Goal: Information Seeking & Learning: Learn about a topic

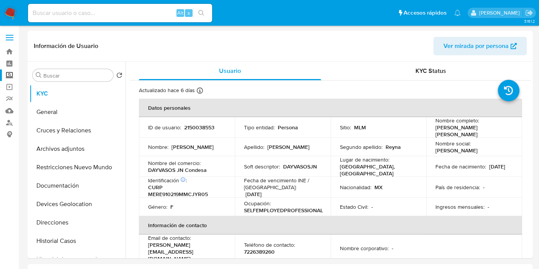
select select "10"
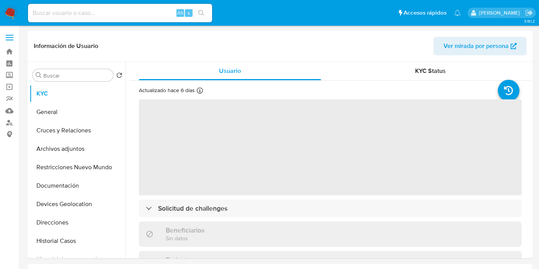
select select "10"
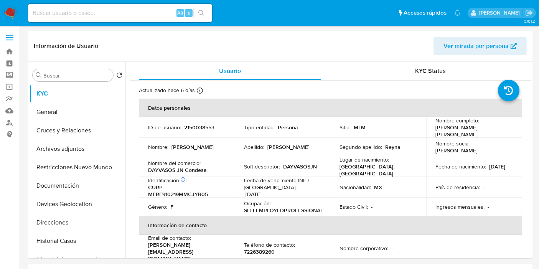
click at [8, 15] on img at bounding box center [10, 13] width 13 height 13
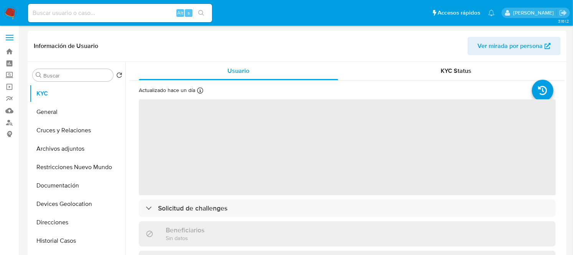
select select "10"
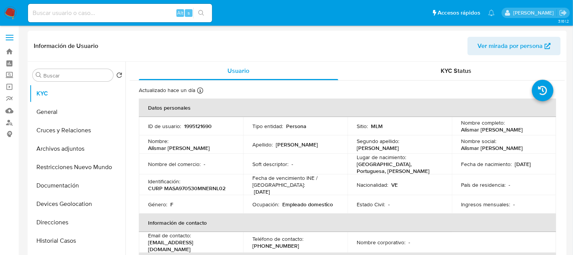
click at [342, 174] on td "Fecha de vencimiento INE / Pasaporte : 14/02/2033" at bounding box center [295, 184] width 104 height 21
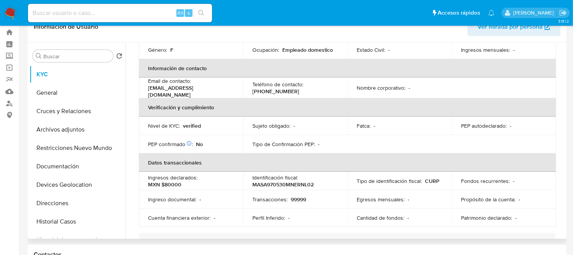
scroll to position [136, 0]
click at [283, 180] on p "MASA970530MNERNL02" at bounding box center [282, 183] width 61 height 7
copy p "MASA970530MNERNL02"
click at [283, 180] on p "MASA970530MNERNL02" at bounding box center [282, 183] width 61 height 7
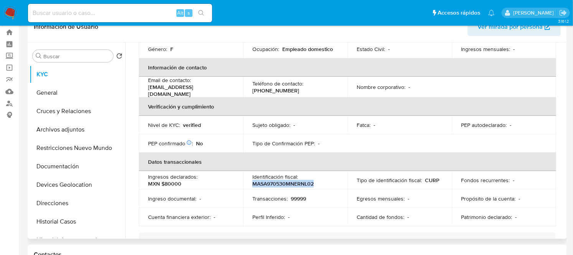
click at [283, 180] on p "MASA970530MNERNL02" at bounding box center [282, 183] width 61 height 7
click at [307, 183] on p "MASA970530MNERNL02" at bounding box center [282, 183] width 61 height 7
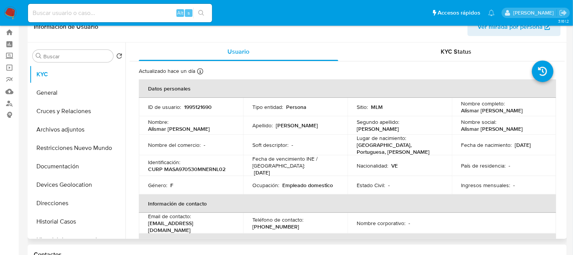
click at [477, 111] on p "Alismar [PERSON_NAME]" at bounding box center [492, 110] width 62 height 7
drag, startPoint x: 477, startPoint y: 111, endPoint x: 495, endPoint y: 112, distance: 18.8
click at [495, 112] on p "Alismar [PERSON_NAME]" at bounding box center [492, 110] width 62 height 7
drag, startPoint x: 481, startPoint y: 115, endPoint x: 459, endPoint y: 109, distance: 23.3
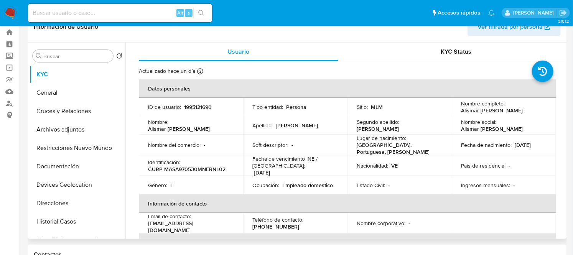
click at [461, 109] on p "Alismar [PERSON_NAME]" at bounding box center [492, 110] width 62 height 7
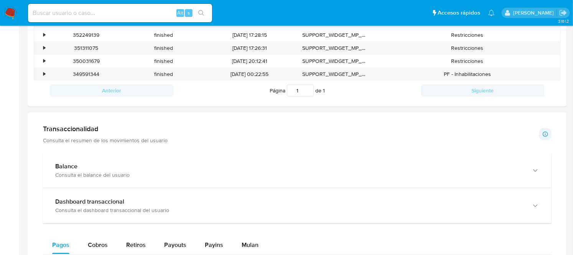
scroll to position [308, 0]
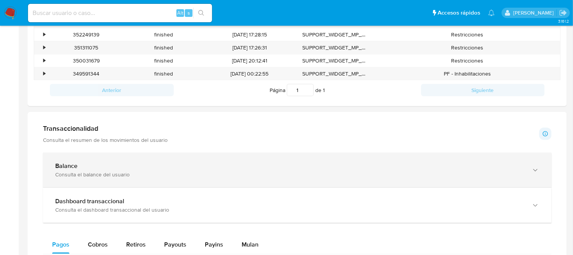
click at [171, 170] on div "Balance" at bounding box center [289, 166] width 469 height 8
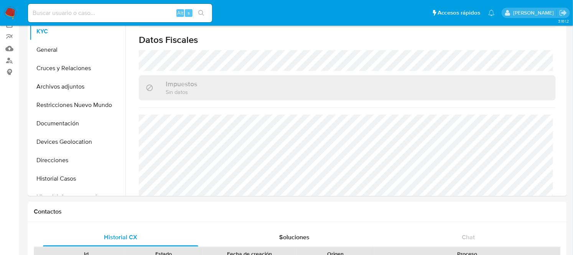
scroll to position [463, 0]
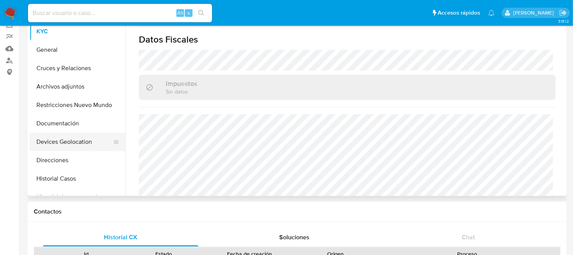
click at [76, 146] on button "Devices Geolocation" at bounding box center [75, 142] width 90 height 18
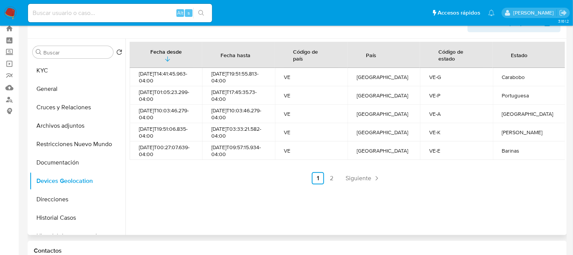
scroll to position [22, 0]
click at [63, 73] on button "KYC" at bounding box center [75, 71] width 90 height 18
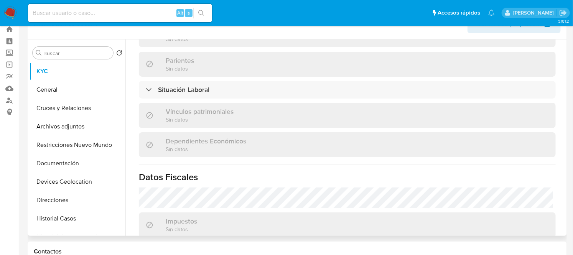
scroll to position [479, 0]
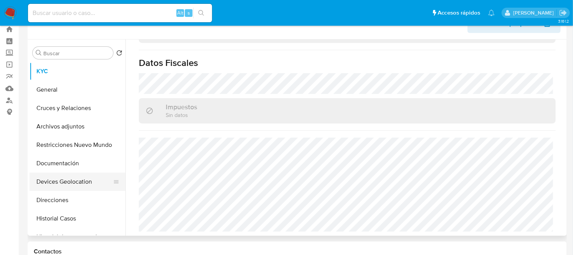
click at [69, 179] on button "Devices Geolocation" at bounding box center [75, 182] width 90 height 18
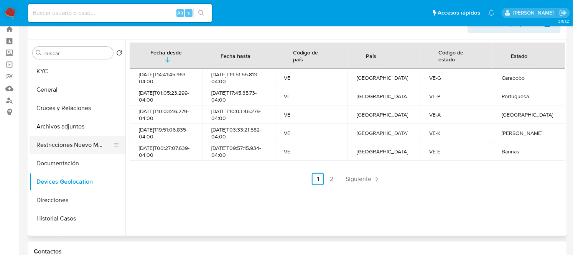
click at [84, 140] on button "Restricciones Nuevo Mundo" at bounding box center [75, 145] width 90 height 18
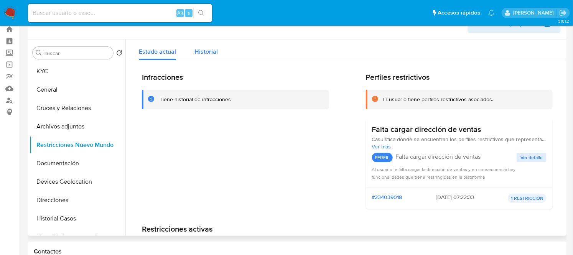
click at [201, 47] on span "Historial" at bounding box center [205, 51] width 23 height 9
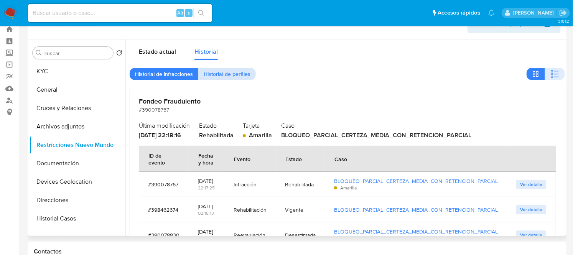
click at [209, 72] on span "Historial de perfiles" at bounding box center [227, 74] width 47 height 11
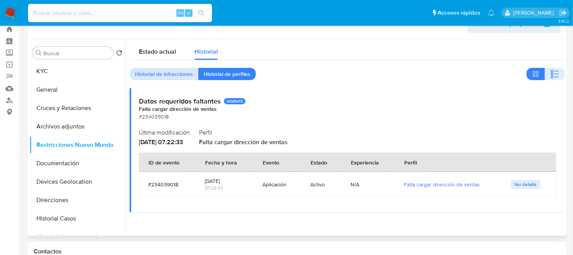
click at [178, 76] on span "Historial de infracciones" at bounding box center [164, 74] width 58 height 11
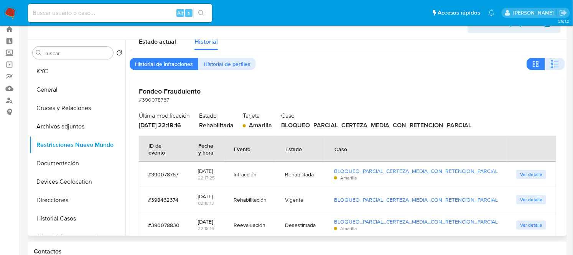
scroll to position [10, 0]
click at [53, 68] on button "KYC" at bounding box center [75, 71] width 90 height 18
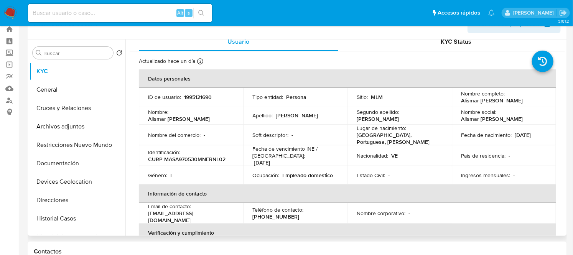
scroll to position [8, 0]
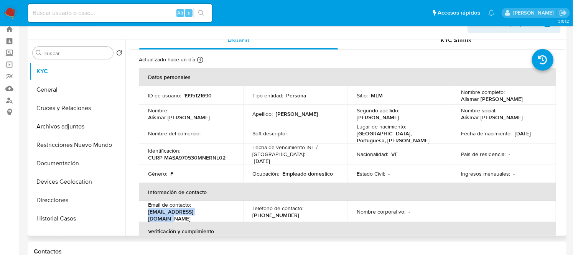
drag, startPoint x: 216, startPoint y: 213, endPoint x: 146, endPoint y: 217, distance: 69.9
click at [146, 217] on td "Email de contacto : osmary05101992@gmail.com" at bounding box center [191, 211] width 104 height 21
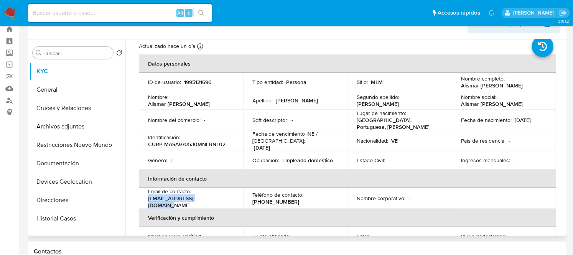
scroll to position [0, 0]
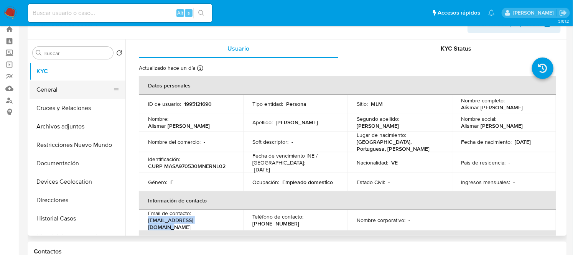
click at [75, 85] on button "General" at bounding box center [75, 90] width 90 height 18
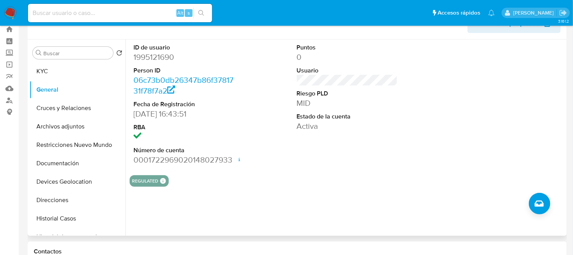
click at [158, 177] on div "REGULATED REGULATED MLM IFPE Evaluation Result COMPLIES User Regulated Date 202…" at bounding box center [149, 181] width 39 height 12
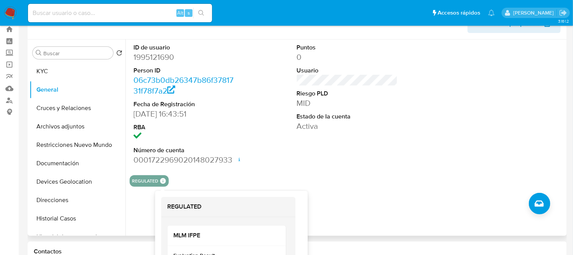
click at [162, 181] on icon at bounding box center [163, 181] width 6 height 6
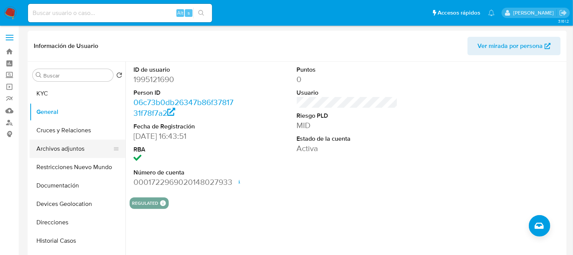
click at [56, 151] on button "Archivos adjuntos" at bounding box center [75, 149] width 90 height 18
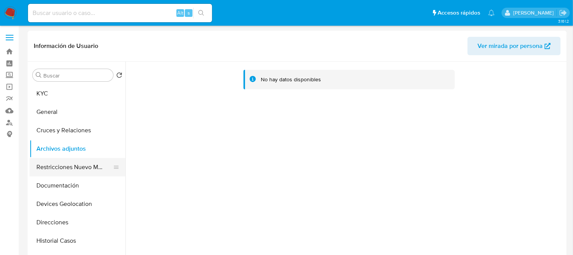
click at [59, 162] on button "Restricciones Nuevo Mundo" at bounding box center [75, 167] width 90 height 18
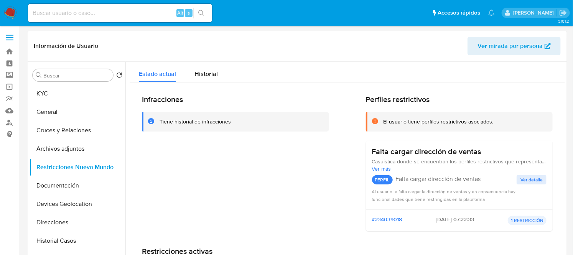
click at [175, 97] on h2 "Infracciones" at bounding box center [235, 100] width 187 height 10
click at [209, 72] on span "Historial" at bounding box center [205, 73] width 23 height 9
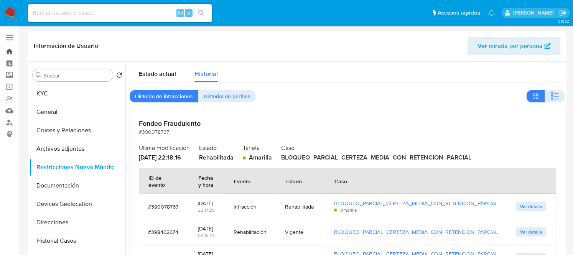
click at [7, 49] on link "Bandeja" at bounding box center [45, 52] width 91 height 12
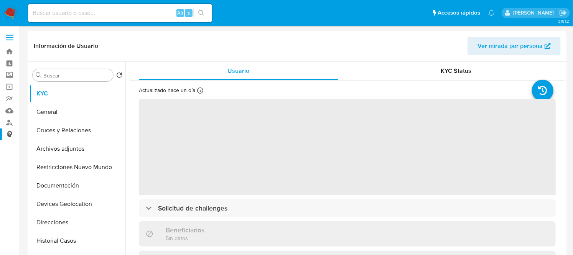
select select "10"
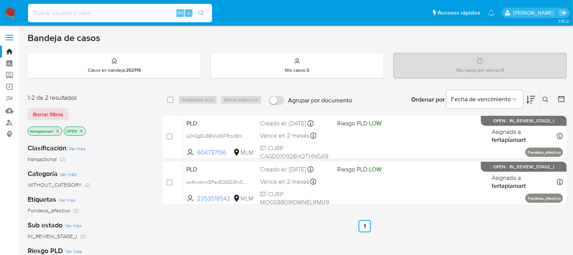
paste input "1043979939"
click at [137, 14] on input at bounding box center [120, 13] width 184 height 10
type input "1043979939"
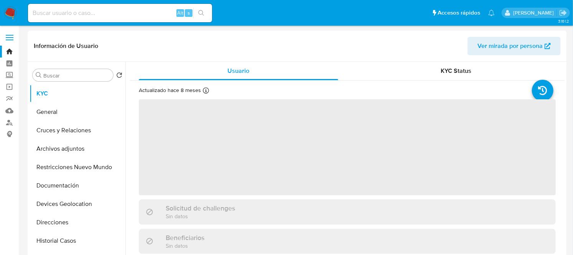
select select "10"
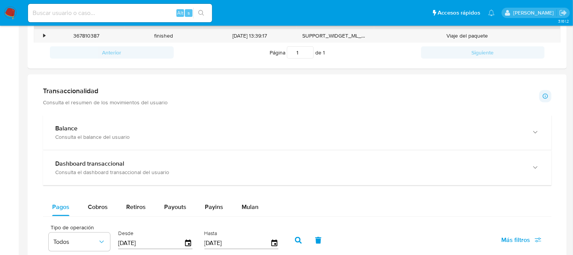
scroll to position [293, 0]
click at [240, 129] on div "Balance" at bounding box center [289, 129] width 469 height 8
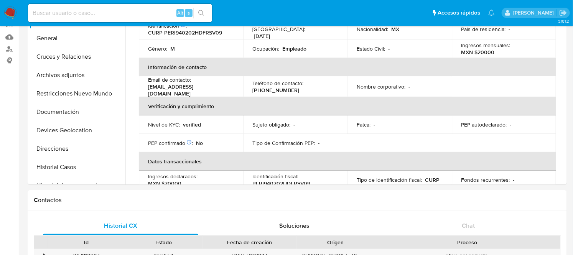
scroll to position [0, 0]
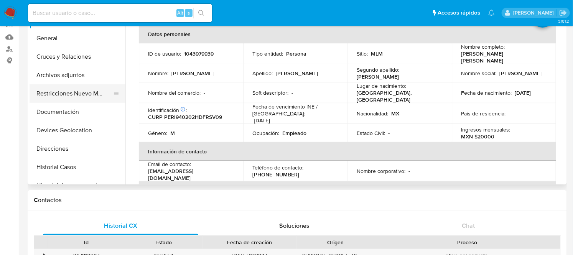
click at [77, 90] on button "Restricciones Nuevo Mundo" at bounding box center [75, 93] width 90 height 18
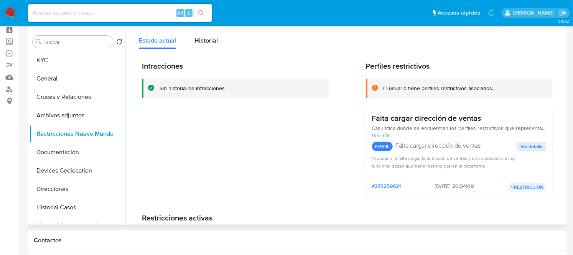
scroll to position [33, 0]
click at [211, 40] on span "Historial" at bounding box center [205, 40] width 23 height 9
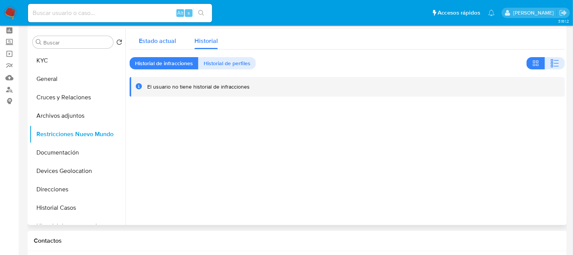
click at [151, 35] on div "Estado actual" at bounding box center [157, 39] width 37 height 20
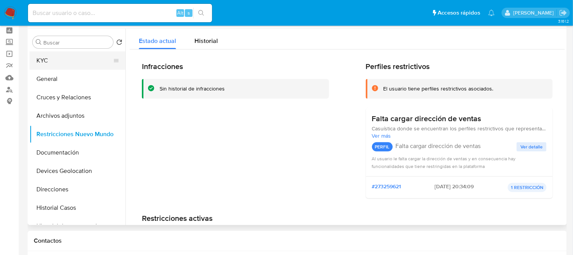
click at [60, 61] on button "KYC" at bounding box center [75, 60] width 90 height 18
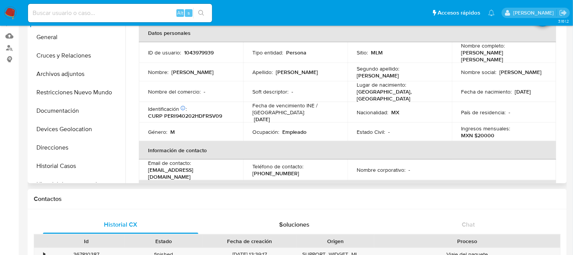
scroll to position [1, 0]
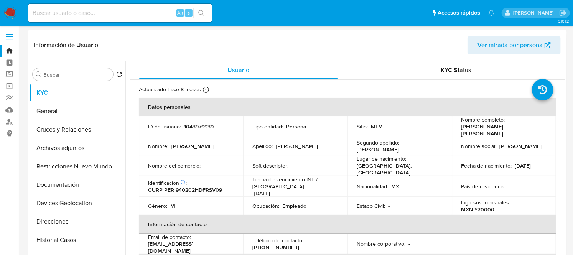
click at [541, 124] on div "Nombre completo : Ivan Gabriel Perez Rosales" at bounding box center [504, 126] width 86 height 21
drag, startPoint x: 458, startPoint y: 129, endPoint x: 523, endPoint y: 129, distance: 64.8
click at [523, 129] on td "Nombre completo : Ivan Gabriel Perez Rosales" at bounding box center [504, 126] width 104 height 21
click at [270, 244] on p "(55) 22851035" at bounding box center [275, 247] width 47 height 7
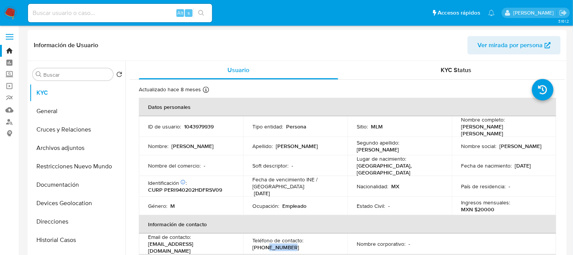
copy p "22851035"
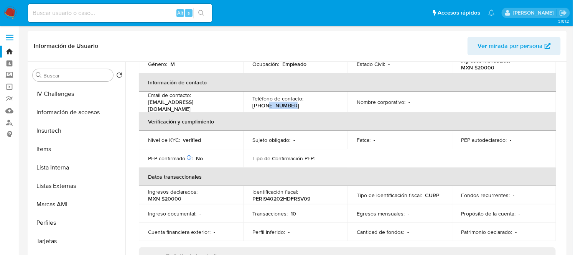
scroll to position [139, 0]
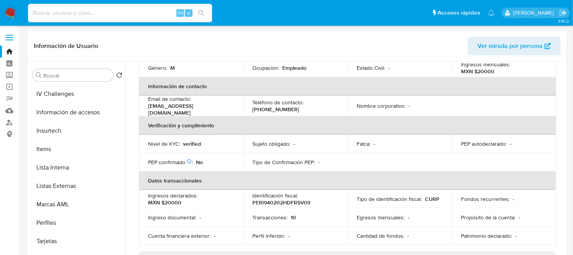
click at [115, 14] on input at bounding box center [120, 13] width 184 height 10
paste input "2353518542"
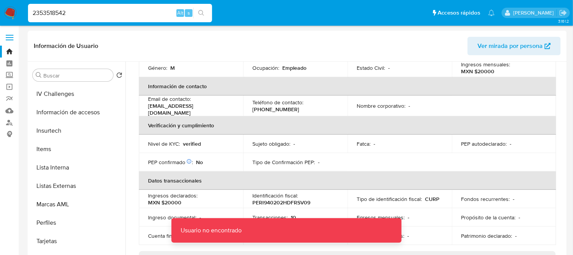
click at [115, 14] on input "2353518542" at bounding box center [120, 13] width 184 height 10
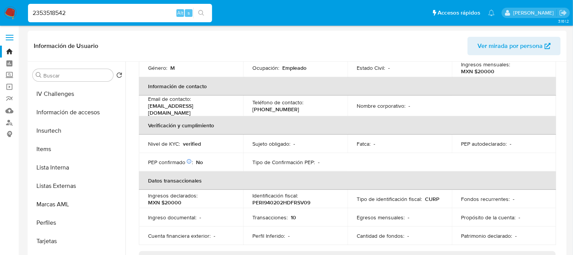
type input "2353518542"
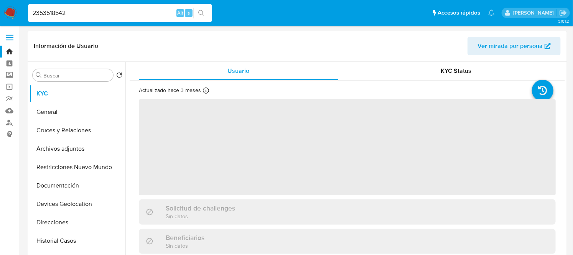
select select "10"
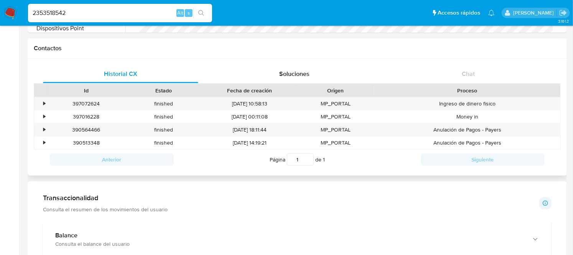
scroll to position [228, 0]
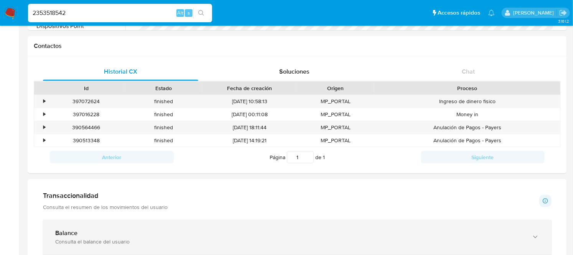
click at [67, 235] on b "Balance" at bounding box center [66, 233] width 22 height 9
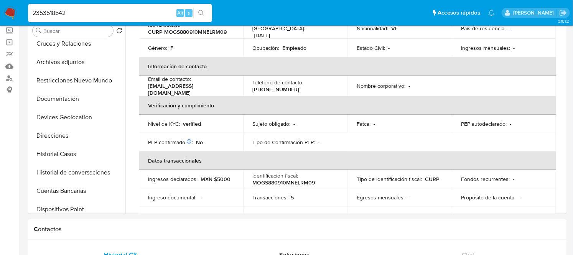
scroll to position [0, 0]
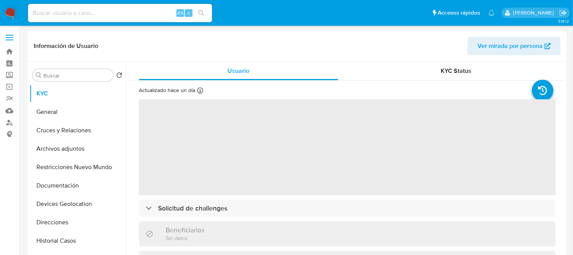
select select "10"
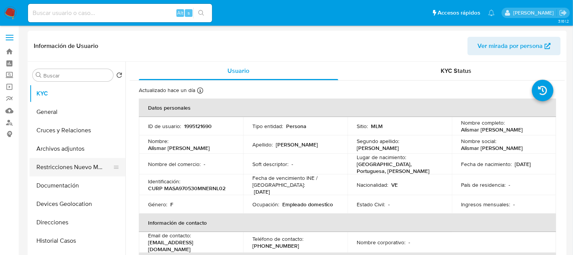
click at [75, 165] on button "Restricciones Nuevo Mundo" at bounding box center [75, 167] width 90 height 18
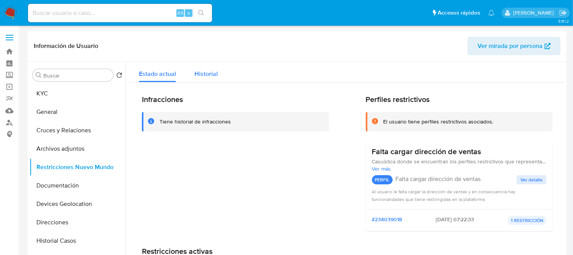
click at [206, 76] on span "Historial" at bounding box center [205, 73] width 23 height 9
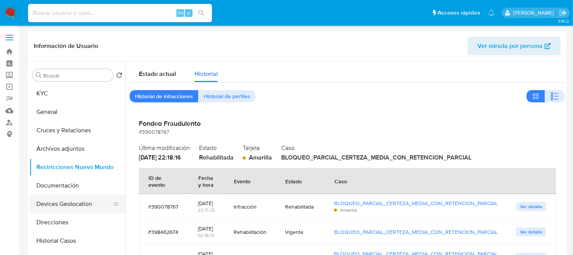
click at [76, 201] on button "Devices Geolocation" at bounding box center [75, 204] width 90 height 18
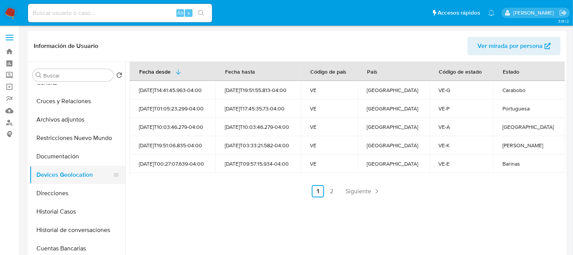
scroll to position [32, 0]
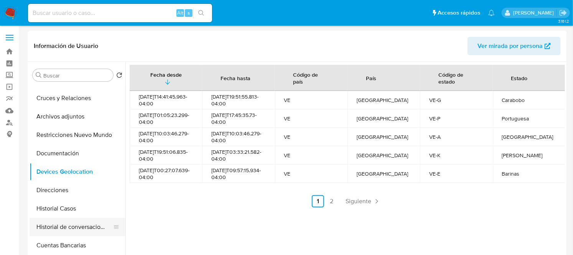
click at [67, 232] on button "Historial de conversaciones" at bounding box center [75, 227] width 90 height 18
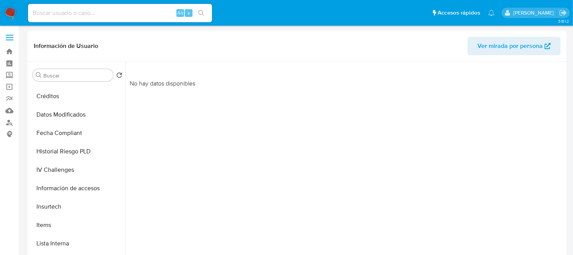
scroll to position [237, 0]
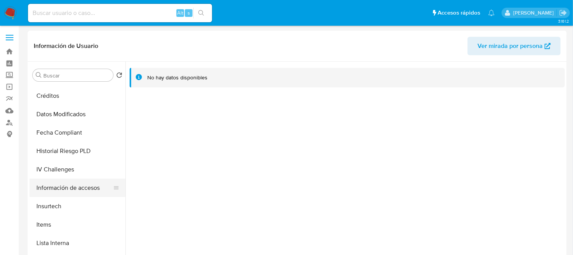
click at [76, 191] on button "Información de accesos" at bounding box center [75, 188] width 90 height 18
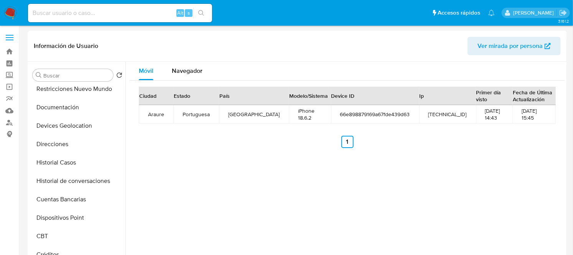
scroll to position [78, 0]
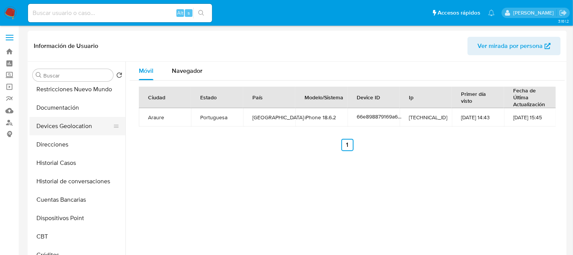
click at [66, 123] on button "Devices Geolocation" at bounding box center [75, 126] width 90 height 18
